Goal: Find specific page/section

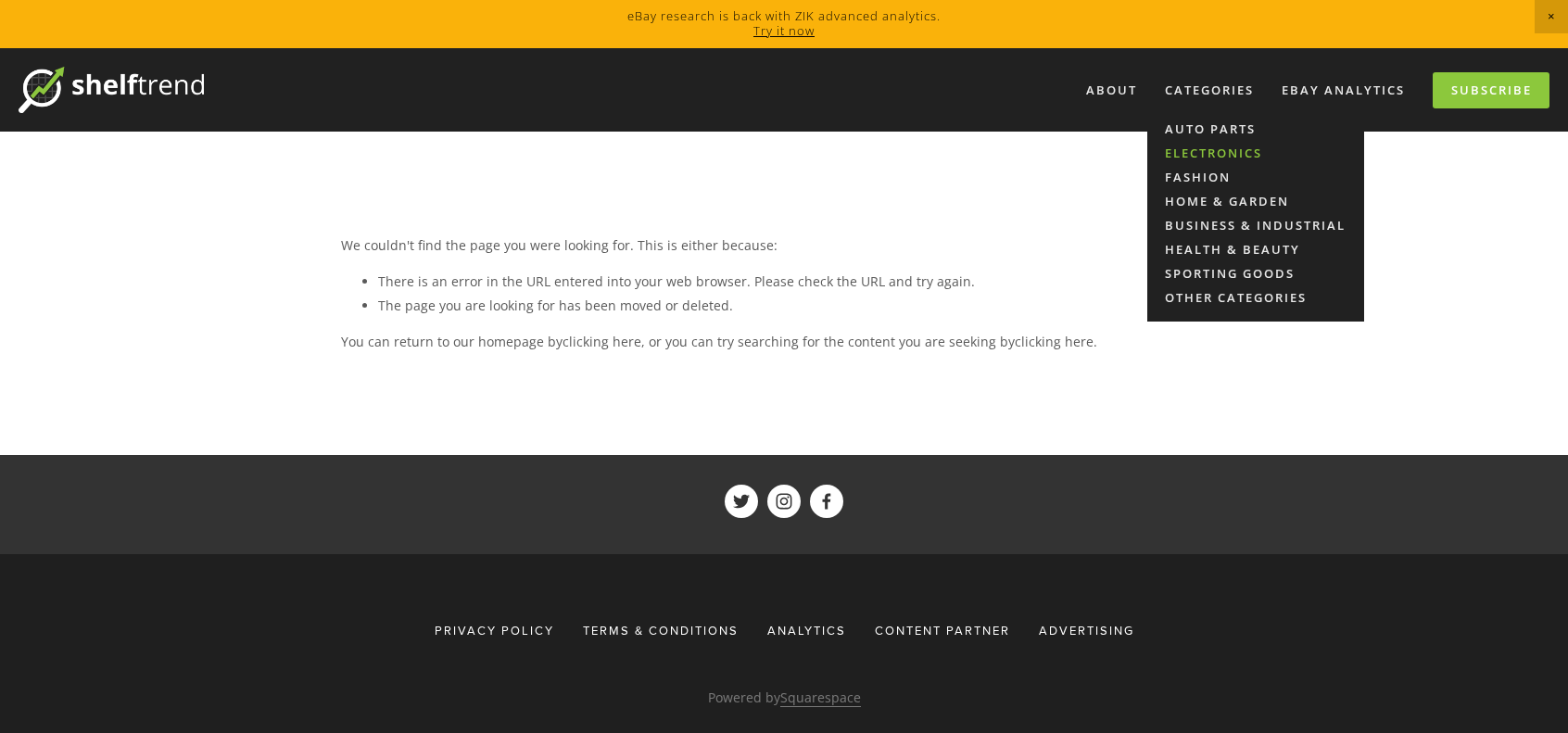
click at [1173, 141] on link "Electronics" at bounding box center [1255, 153] width 216 height 24
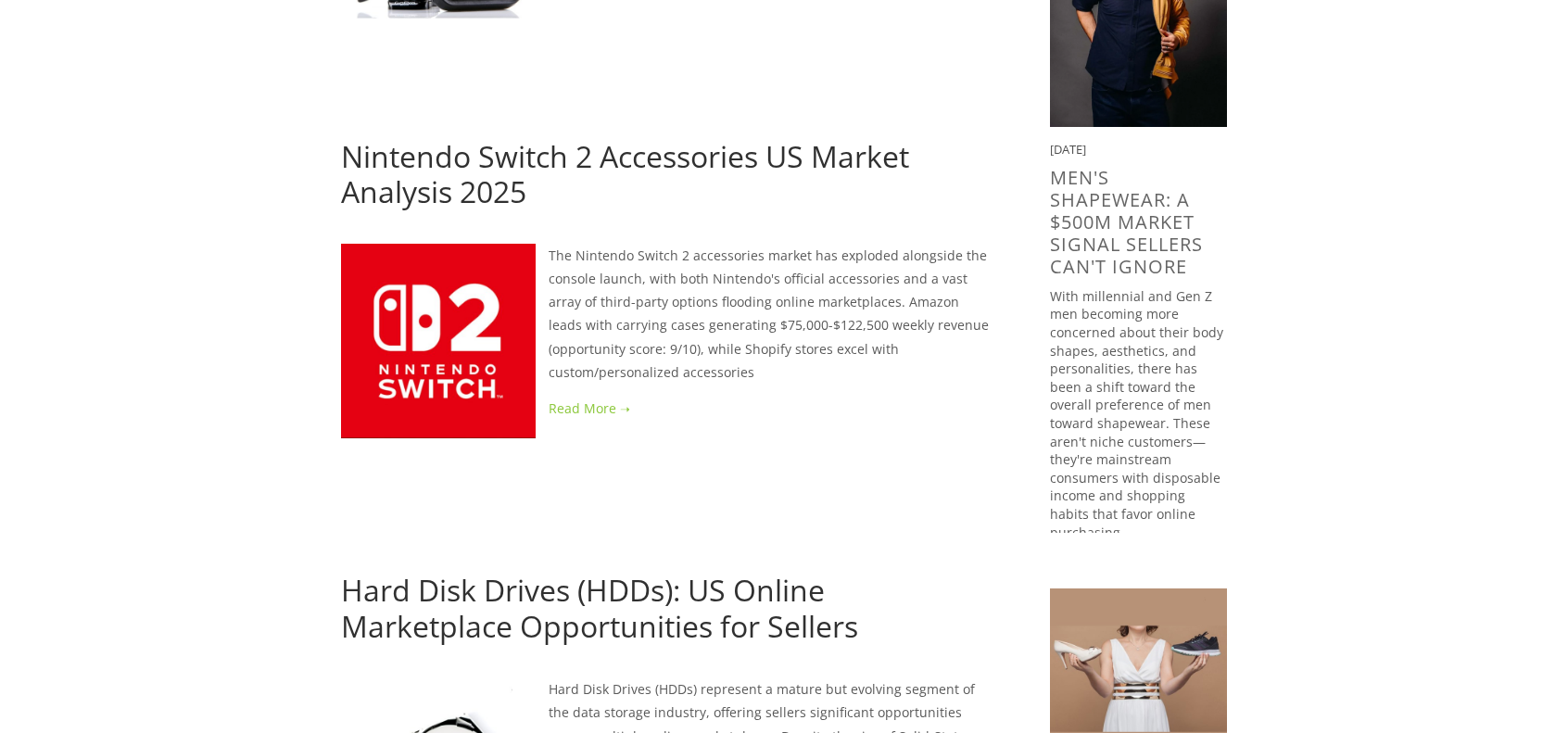
scroll to position [1235, 0]
